Goal: Task Accomplishment & Management: Manage account settings

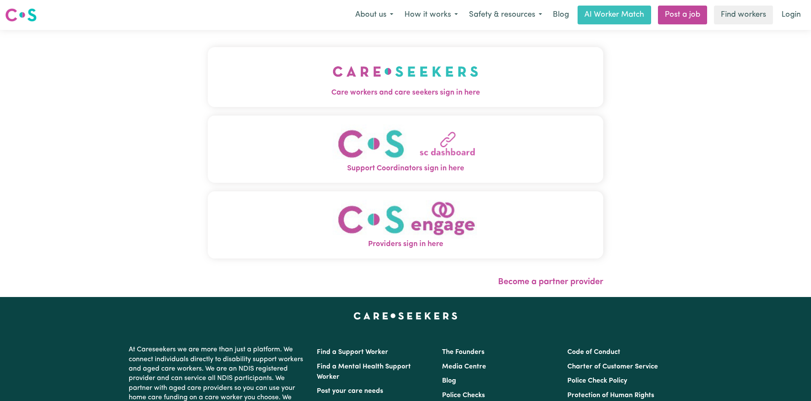
click at [368, 51] on button "Care workers and care seekers sign in here" at bounding box center [405, 77] width 395 height 60
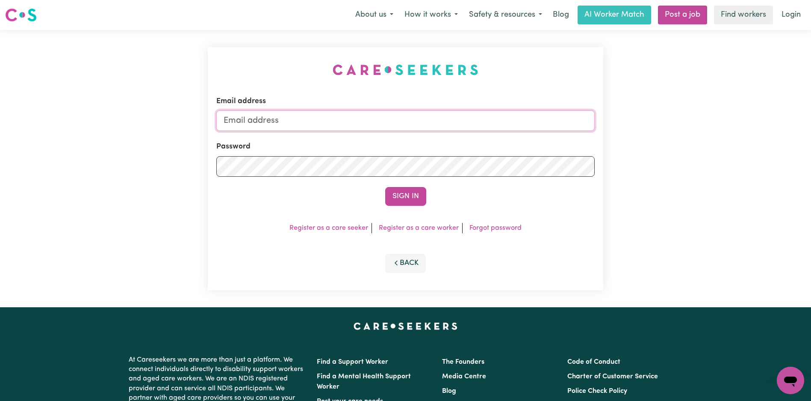
click at [416, 112] on input "Email address" at bounding box center [405, 120] width 378 height 21
type input "[EMAIL_ADDRESS][DOMAIN_NAME]"
click at [405, 193] on button "Sign In" at bounding box center [405, 196] width 41 height 19
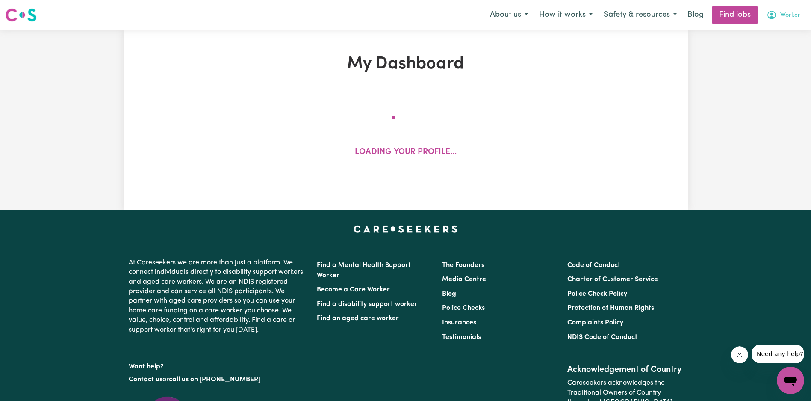
click at [794, 12] on span "Worker" at bounding box center [790, 15] width 20 height 9
click at [764, 76] on div "My Dashboard Loading your profile..." at bounding box center [405, 120] width 811 height 180
click at [787, 12] on span "Worker" at bounding box center [790, 15] width 20 height 9
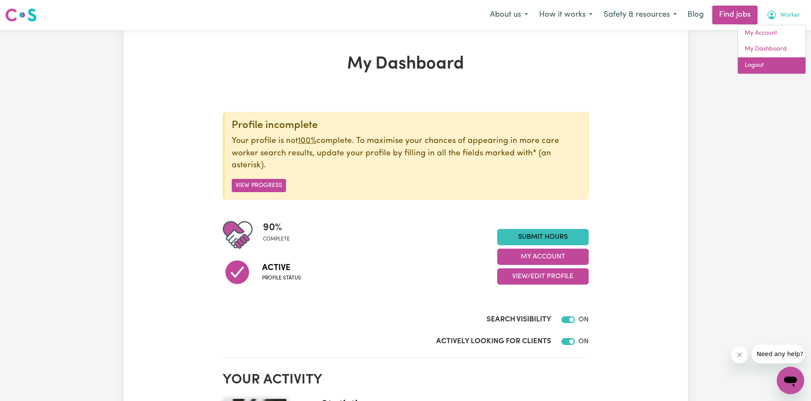
click at [775, 63] on link "Logout" at bounding box center [772, 65] width 68 height 16
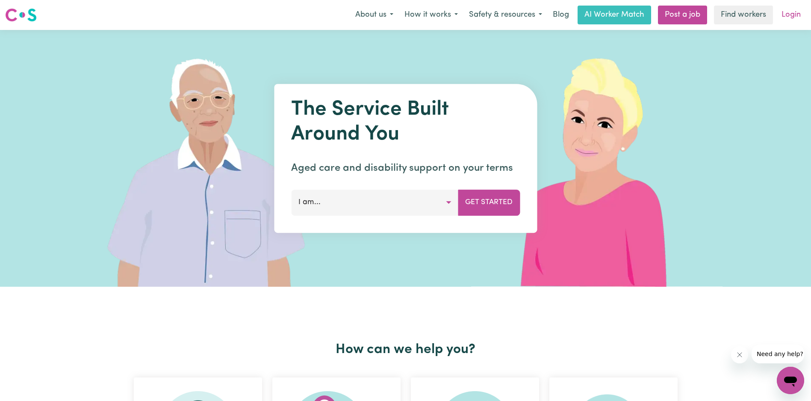
click at [794, 12] on link "Login" at bounding box center [791, 15] width 30 height 19
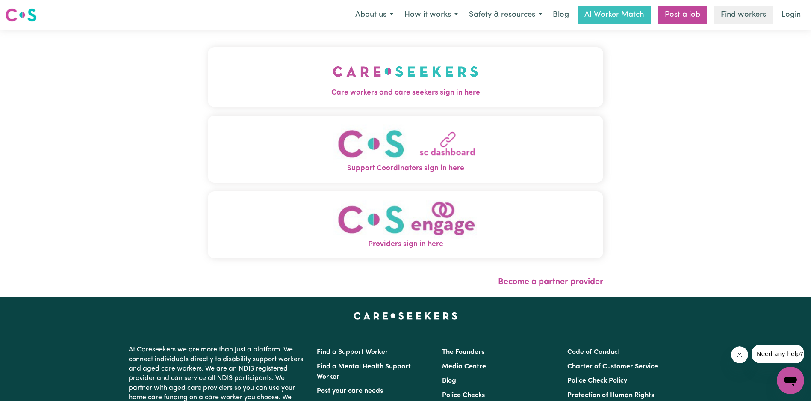
click at [333, 62] on img "Care workers and care seekers sign in here" at bounding box center [406, 72] width 146 height 32
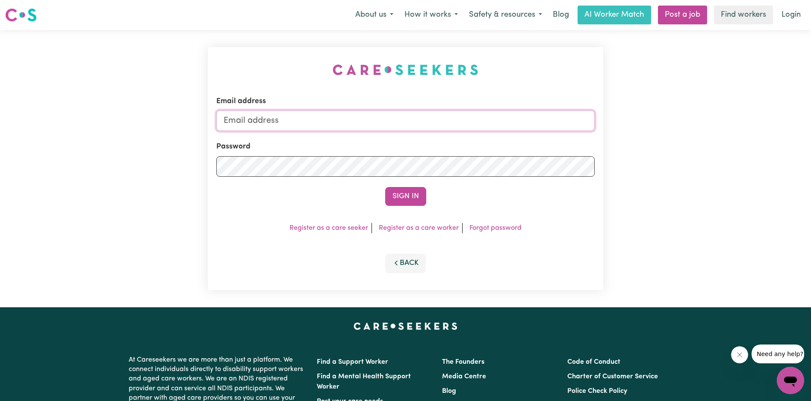
click at [403, 119] on input "Email address" at bounding box center [405, 120] width 378 height 21
type input "[EMAIL_ADDRESS][DOMAIN_NAME]"
click at [395, 203] on button "Sign In" at bounding box center [405, 196] width 41 height 19
